Goal: Navigation & Orientation: Understand site structure

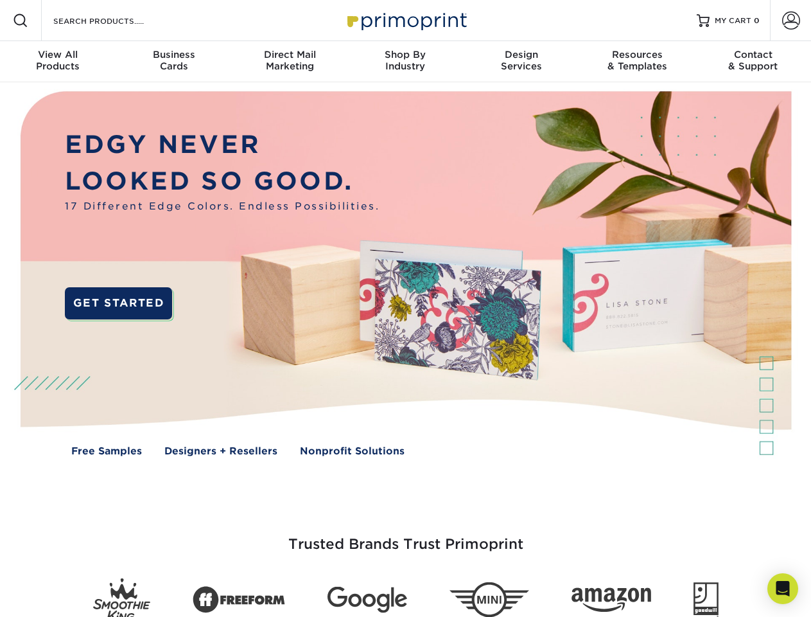
click at [405, 308] on img at bounding box center [405, 282] width 803 height 401
click at [21, 21] on span at bounding box center [20, 20] width 15 height 15
click at [791, 21] on span at bounding box center [791, 21] width 18 height 18
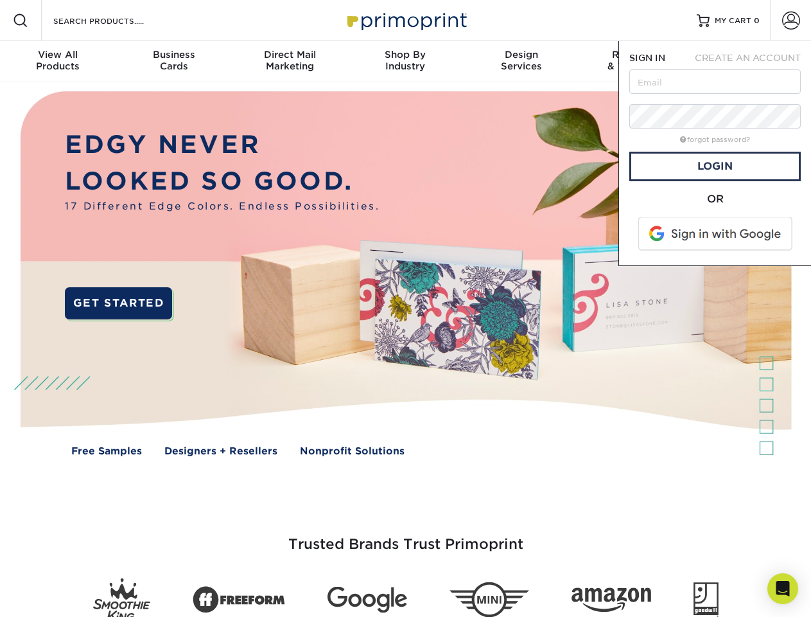
click at [58, 62] on div "View All Products" at bounding box center [58, 60] width 116 height 23
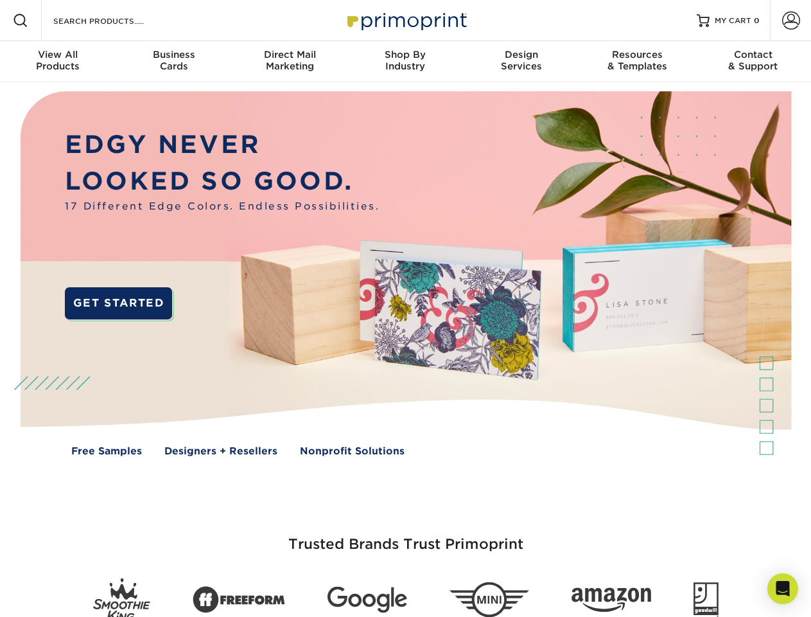
click at [173, 62] on div "Business Cards" at bounding box center [174, 60] width 116 height 23
click at [290, 62] on div "Direct Mail Marketing" at bounding box center [290, 60] width 116 height 23
click at [405, 62] on div "Shop By Industry" at bounding box center [405, 60] width 116 height 23
click at [521, 62] on div "Design Services" at bounding box center [522, 60] width 116 height 23
click at [637, 62] on div "Resources & Templates" at bounding box center [637, 60] width 116 height 23
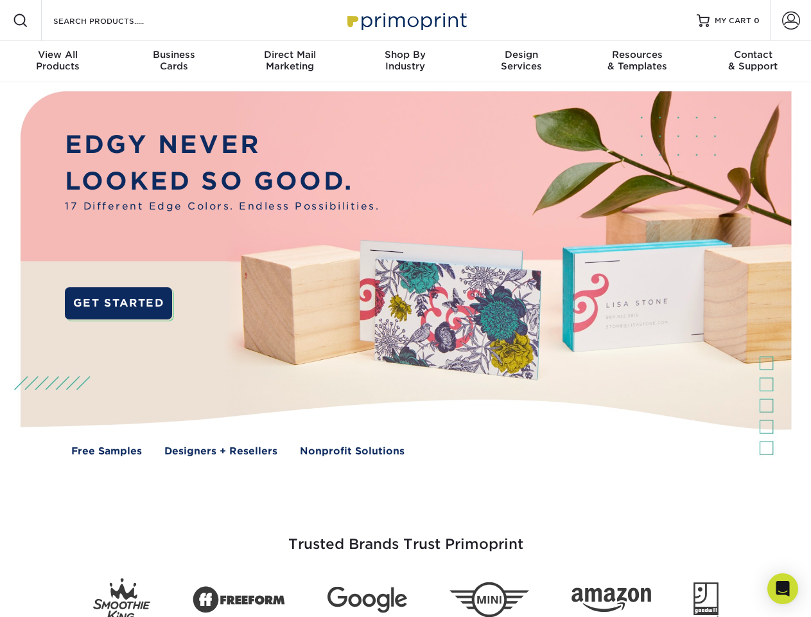
click at [753, 62] on div "Contact & Support" at bounding box center [754, 60] width 116 height 23
